Goal: Task Accomplishment & Management: Use online tool/utility

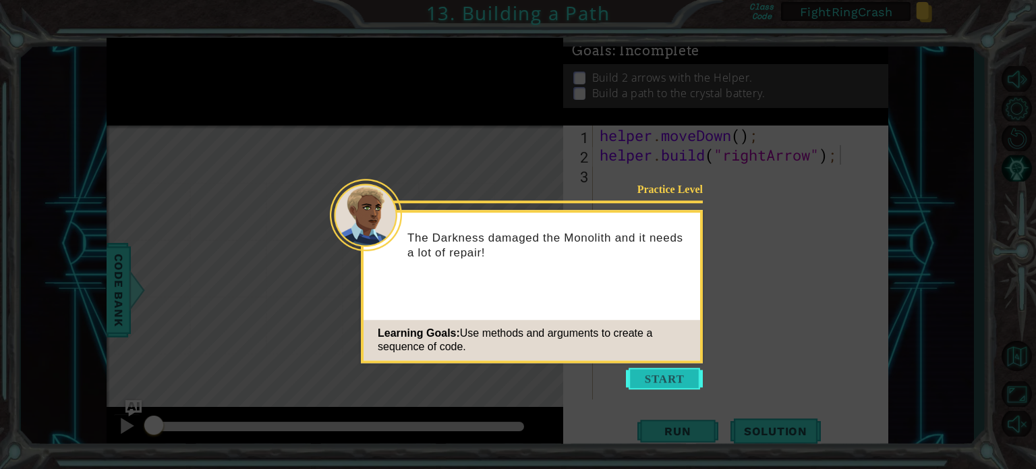
click at [640, 378] on button "Start" at bounding box center [664, 379] width 77 height 22
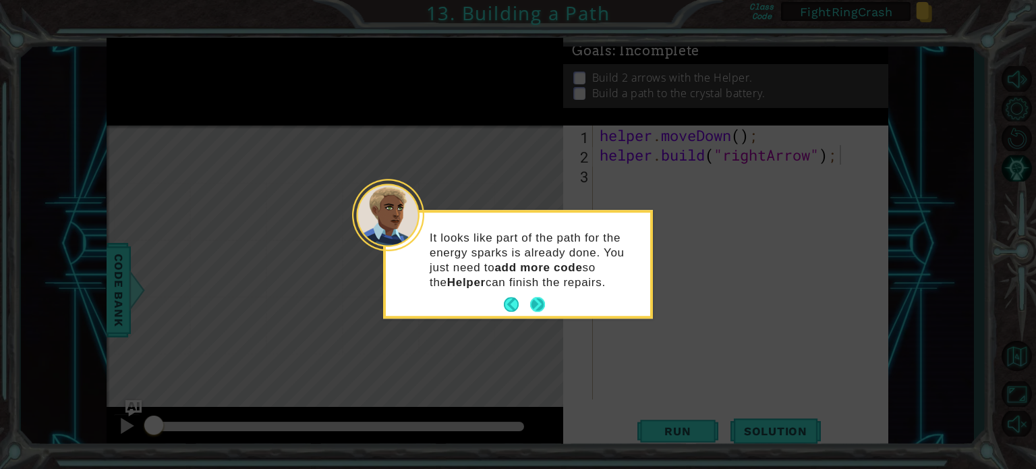
click at [538, 298] on button "Next" at bounding box center [537, 305] width 15 height 15
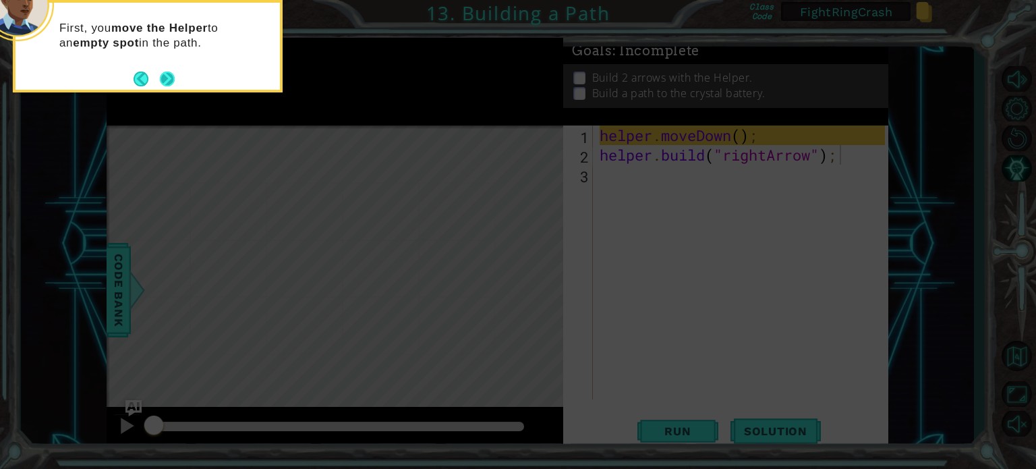
click at [168, 81] on button "Next" at bounding box center [167, 79] width 15 height 15
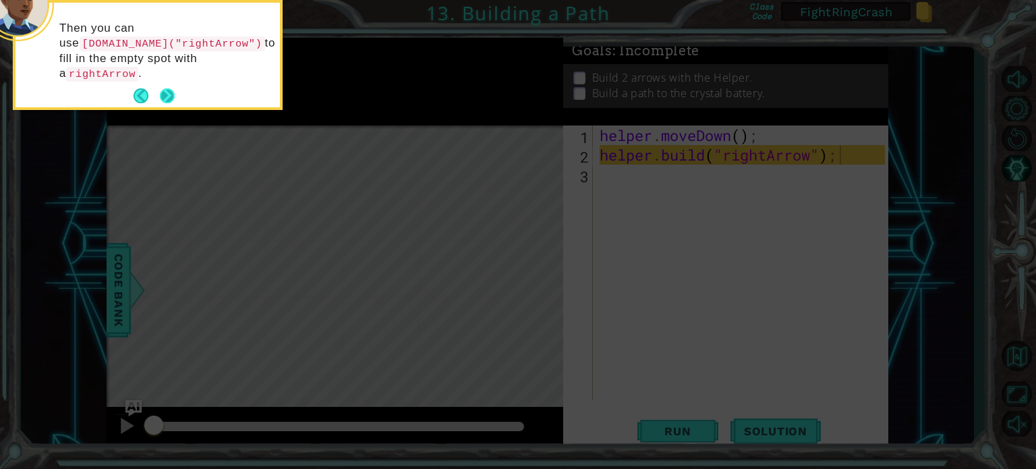
click at [167, 88] on button "Next" at bounding box center [167, 95] width 15 height 15
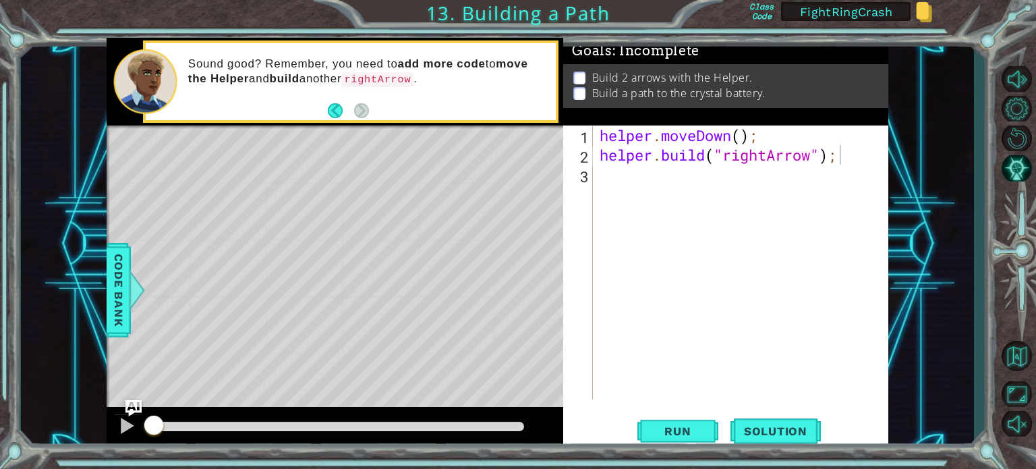
click at [674, 175] on div "helper . moveDown ( ) ; helper . build ( "rightArrow" ) ;" at bounding box center [744, 282] width 295 height 313
click at [790, 187] on div "helper . moveDown ( ) ; helper . build ( "rightArrow" ) ;" at bounding box center [744, 282] width 295 height 313
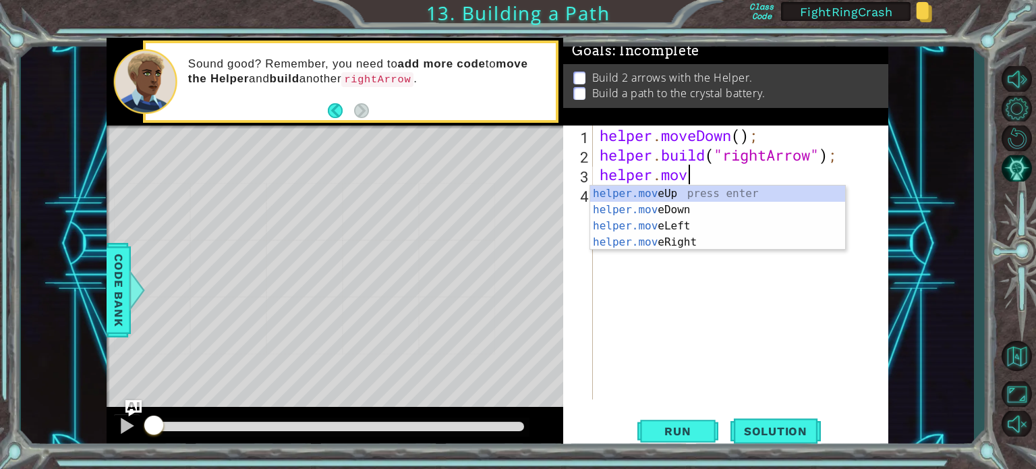
scroll to position [0, 3]
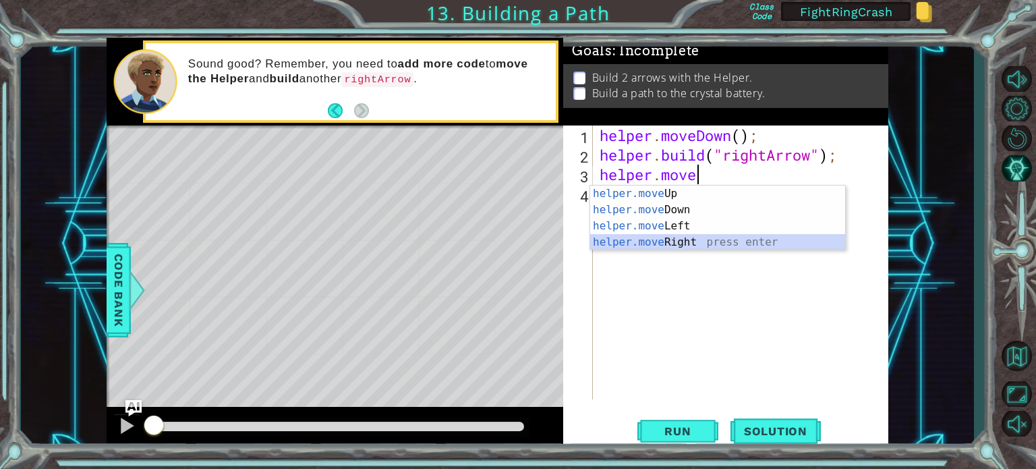
click at [661, 237] on div "helper.move Up press enter helper.move Down press enter helper.move Left press …" at bounding box center [717, 234] width 255 height 97
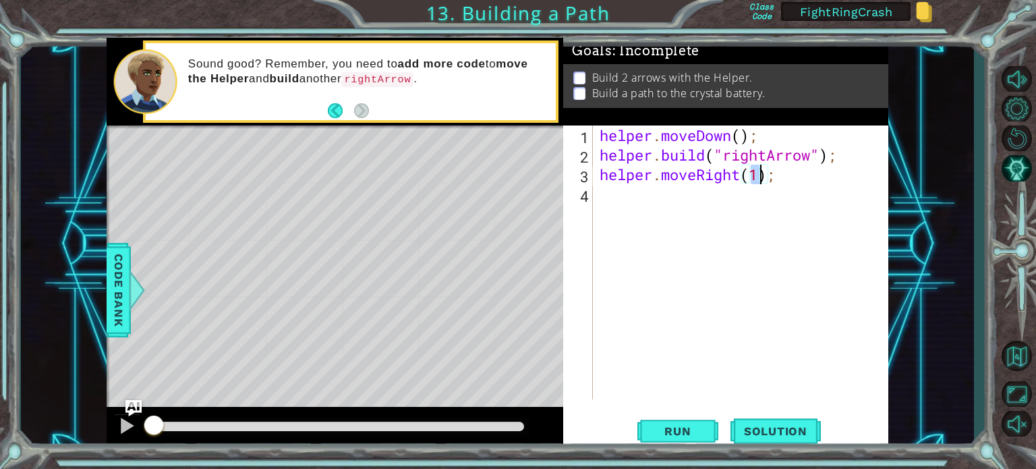
type textarea "helper.moveRight(3);"
click at [810, 175] on div "helper . moveDown ( ) ; helper . build ( "rightArrow" ) ; helper . moveRight ( …" at bounding box center [744, 282] width 295 height 313
click at [607, 201] on div "helper . moveDown ( ) ; helper . build ( "rightArrow" ) ; helper . moveRight ( …" at bounding box center [744, 282] width 295 height 313
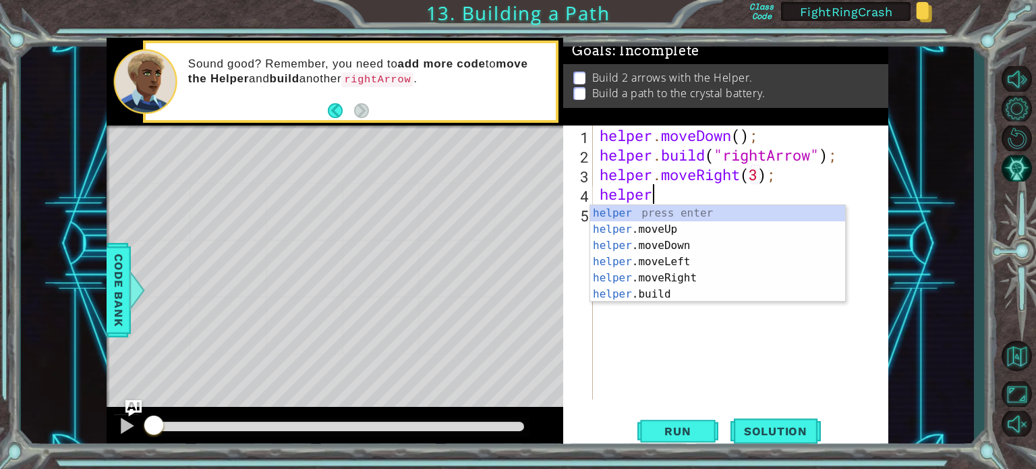
scroll to position [0, 2]
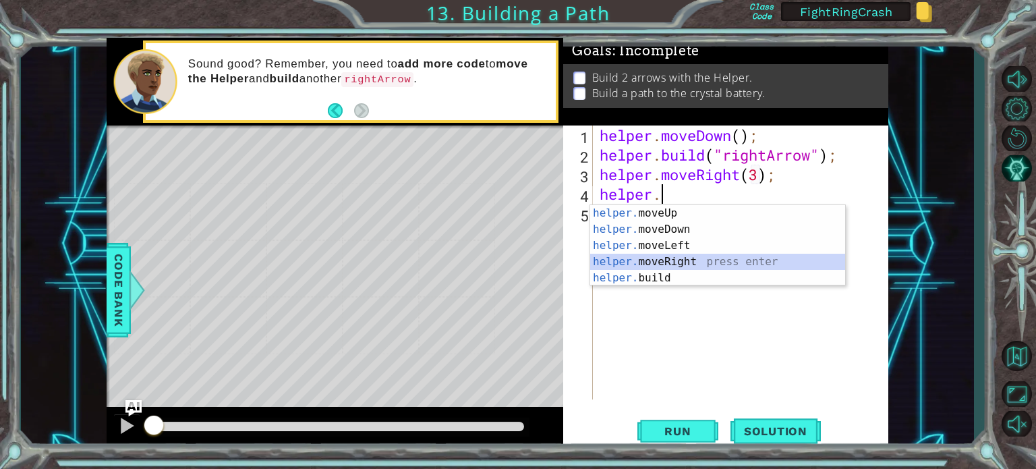
click at [650, 262] on div "helper. moveUp press enter helper. moveDown press enter helper. moveLeft press …" at bounding box center [717, 261] width 255 height 113
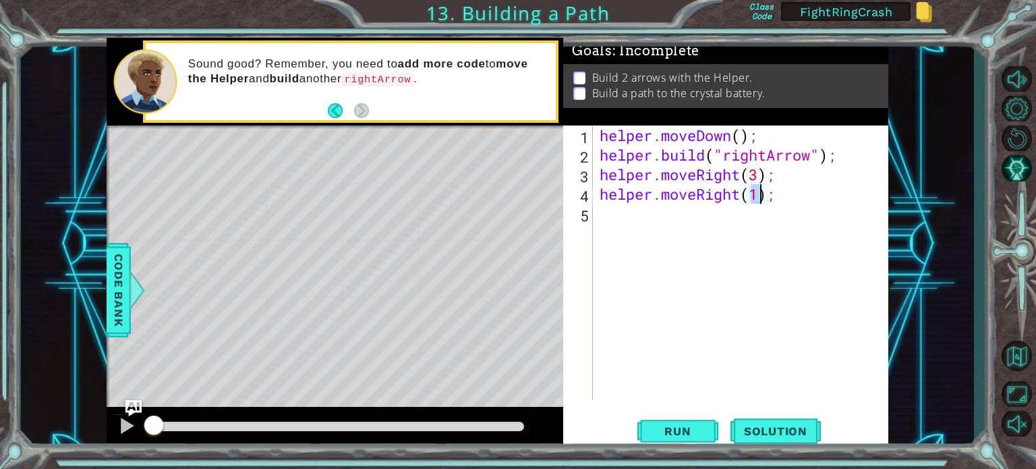
click at [744, 135] on div "helper . moveDown ( ) ; helper . build ( "rightArrow" ) ; helper . moveRight ( …" at bounding box center [744, 282] width 295 height 313
click at [777, 188] on div "helper . moveDown ( 1 ) ; helper . build ( "rightArrow" ) ; helper . moveRight …" at bounding box center [744, 282] width 295 height 313
drag, startPoint x: 740, startPoint y: 196, endPoint x: 664, endPoint y: 202, distance: 76.4
click at [664, 202] on div "helper . moveDown ( 1 ) ; helper . build ( "rightArrow" ) ; helper . moveRight …" at bounding box center [744, 282] width 295 height 313
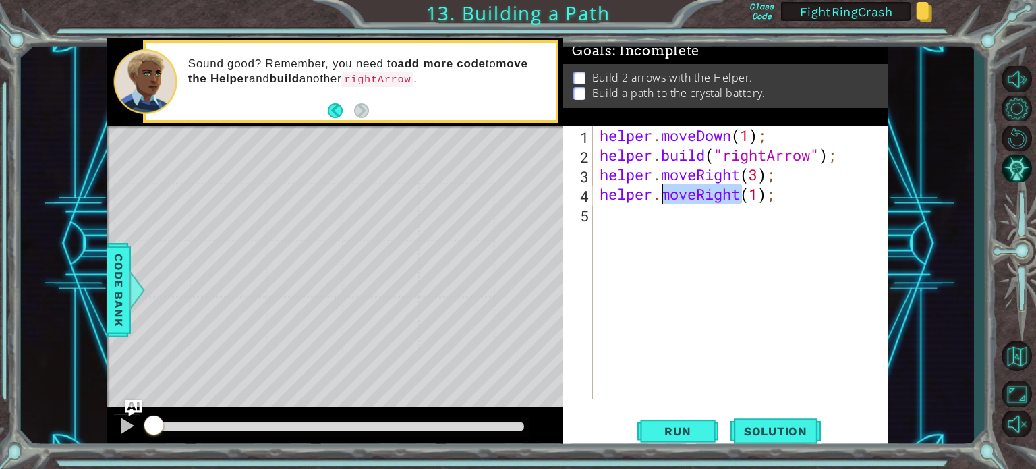
scroll to position [0, 3]
type textarea "helper.bu(1);"
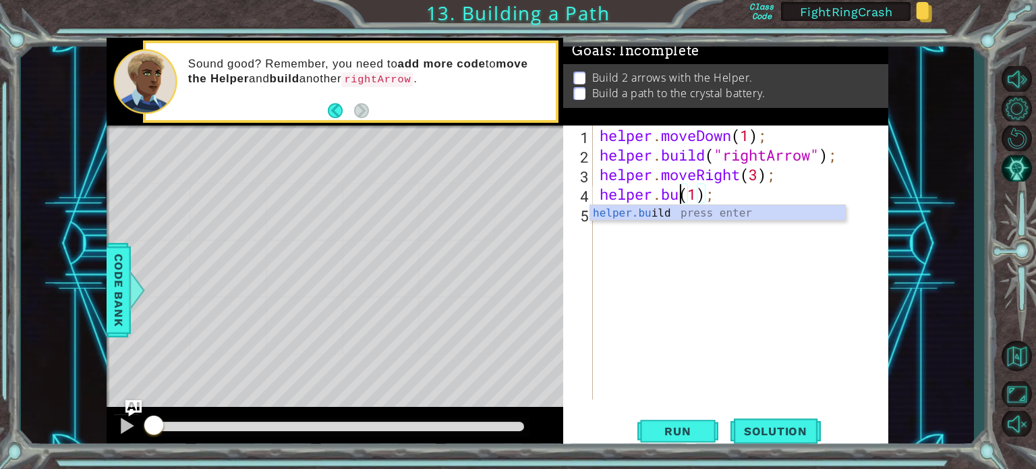
click at [699, 225] on div "helper . moveDown ( 1 ) ; helper . build ( "rightArrow" ) ; helper . moveRight …" at bounding box center [744, 282] width 295 height 313
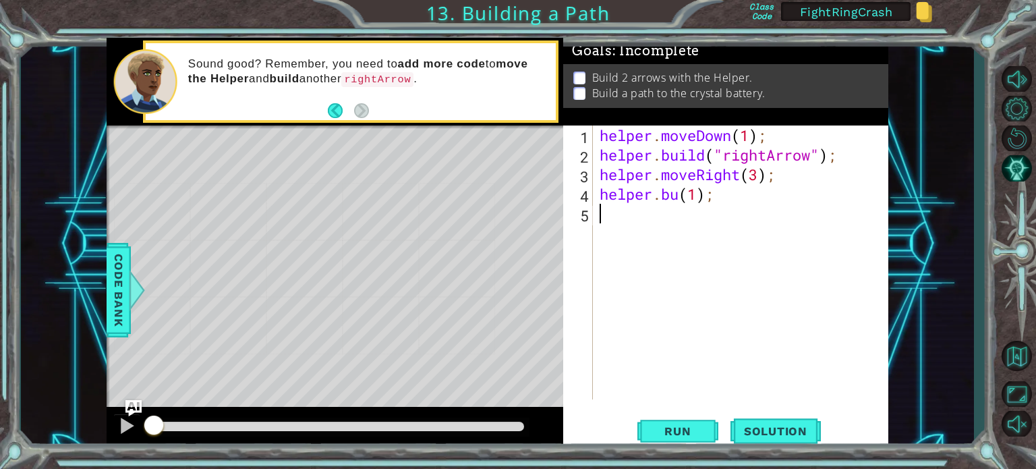
click at [680, 207] on div "helper . moveDown ( 1 ) ; helper . build ( "rightArrow" ) ; helper . moveRight …" at bounding box center [744, 282] width 295 height 313
click at [675, 191] on div "helper . moveDown ( 1 ) ; helper . build ( "rightArrow" ) ; helper . moveRight …" at bounding box center [744, 282] width 295 height 313
click at [683, 193] on div "helper . moveDown ( 1 ) ; helper . build ( "rightArrow" ) ; helper . moveRight …" at bounding box center [744, 282] width 295 height 313
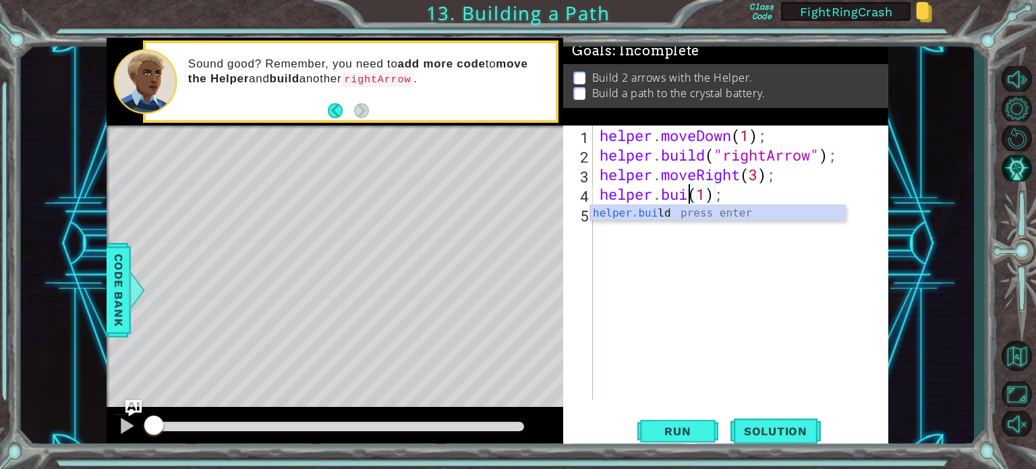
scroll to position [0, 5]
click at [695, 215] on div "helper.buil d press enter" at bounding box center [717, 229] width 255 height 49
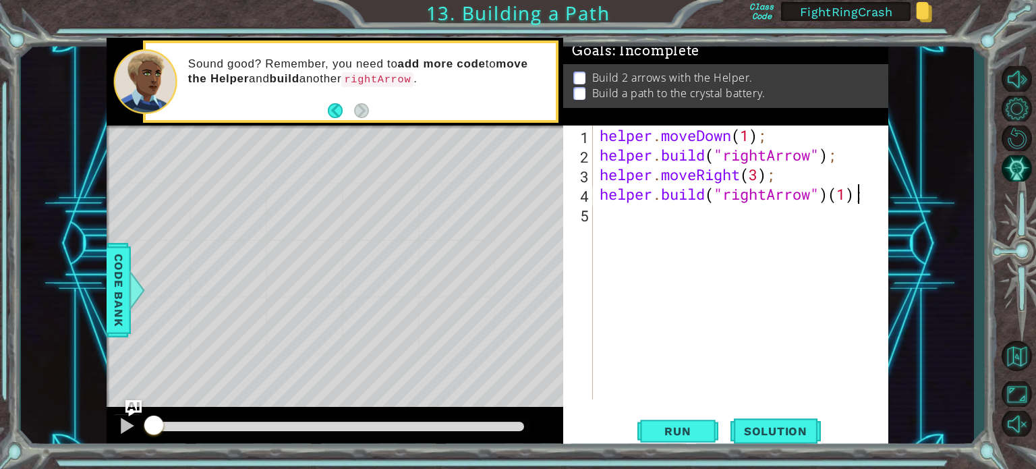
click at [858, 202] on div "helper . moveDown ( 1 ) ; helper . build ( "rightArrow" ) ; helper . moveRight …" at bounding box center [744, 282] width 295 height 313
type textarea "[DOMAIN_NAME]("rightArrow");"
click at [655, 422] on button "Run" at bounding box center [678, 431] width 81 height 32
